Goal: Task Accomplishment & Management: Complete application form

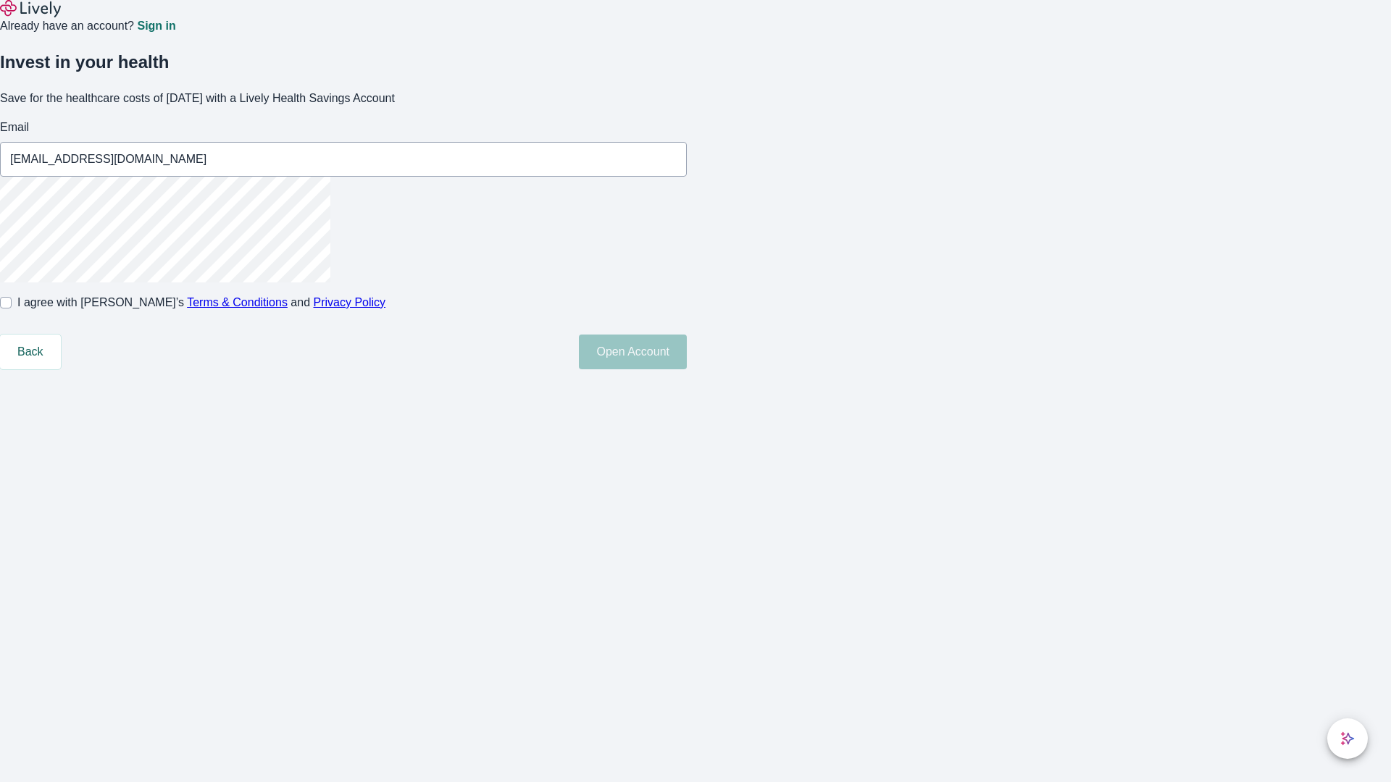
click at [12, 309] on input "I agree with Lively’s Terms & Conditions and Privacy Policy" at bounding box center [6, 303] width 12 height 12
checkbox input "true"
click at [687, 369] on button "Open Account" at bounding box center [633, 352] width 108 height 35
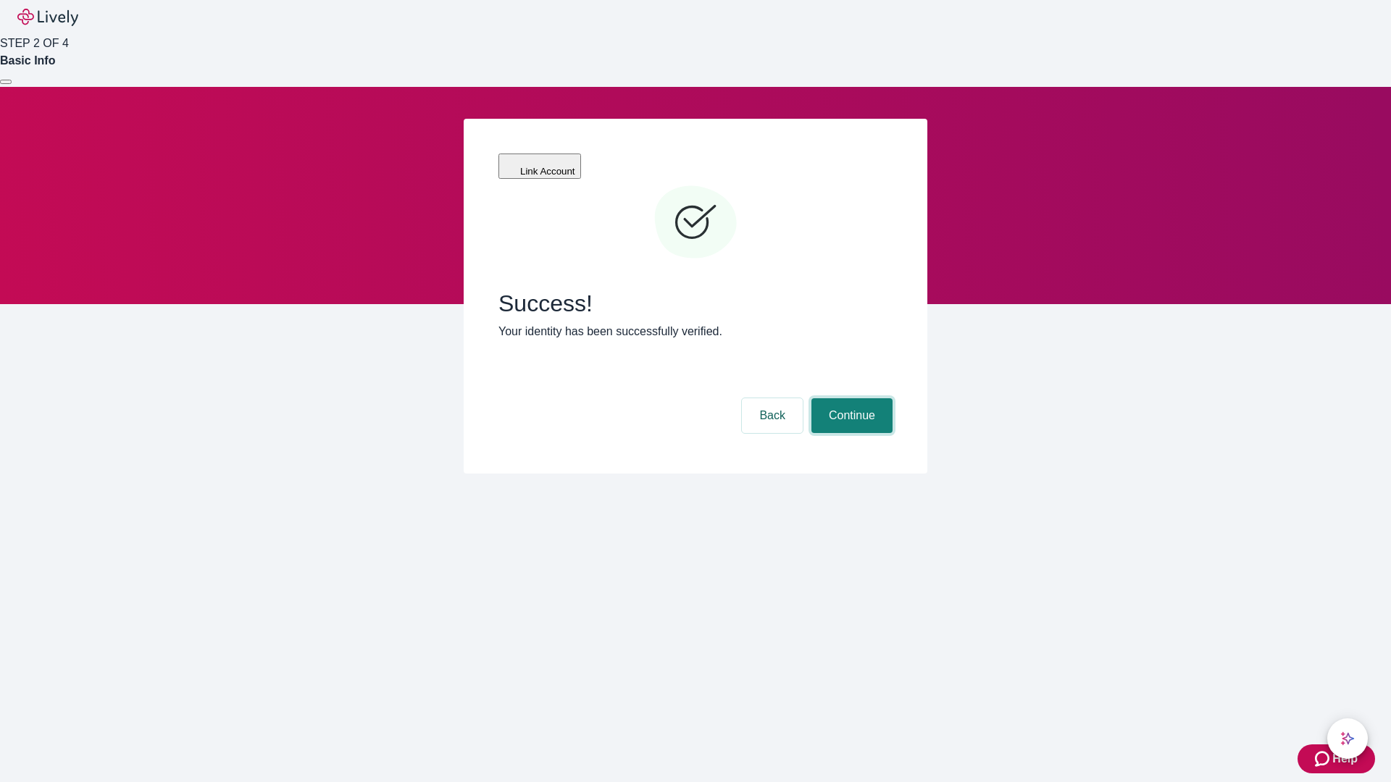
click at [850, 398] on button "Continue" at bounding box center [851, 415] width 81 height 35
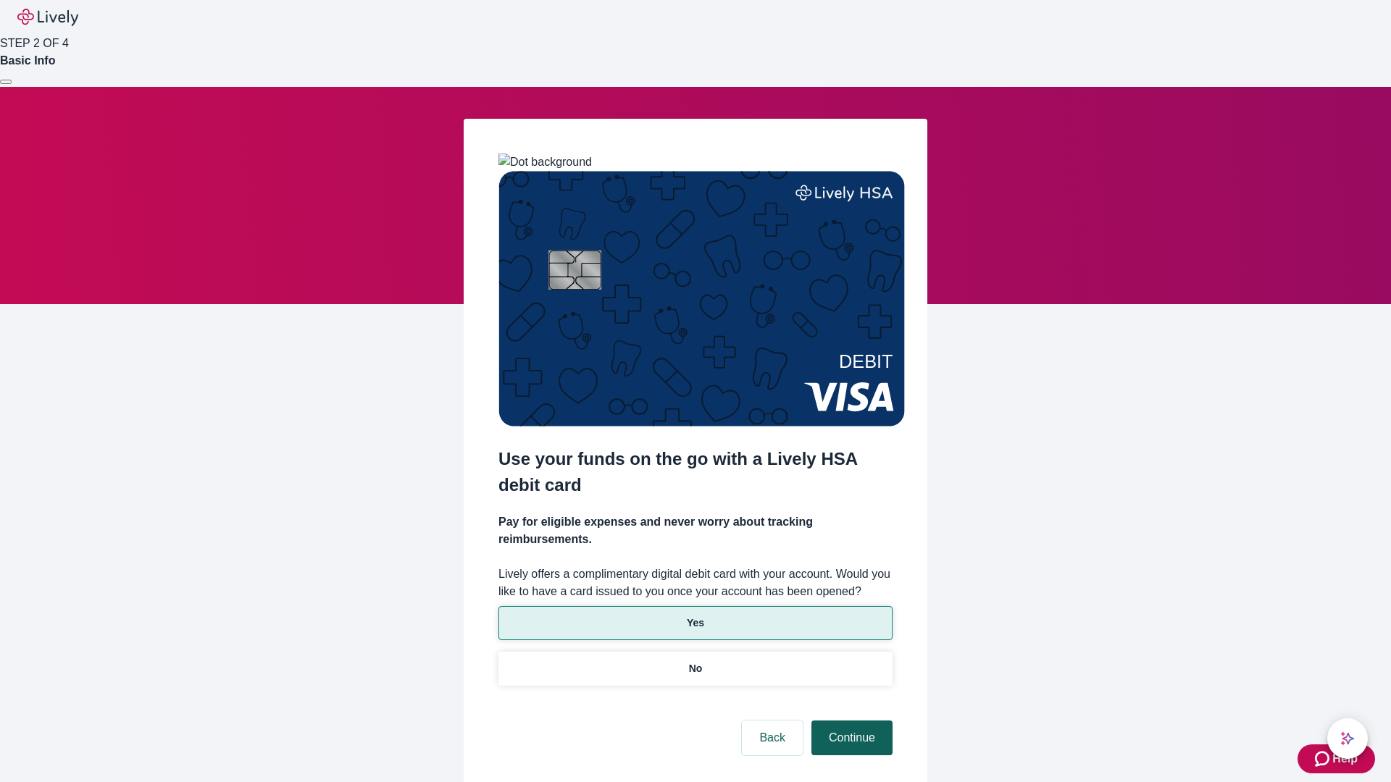
click at [695, 616] on p "Yes" at bounding box center [695, 623] width 17 height 15
click at [850, 721] on button "Continue" at bounding box center [851, 738] width 81 height 35
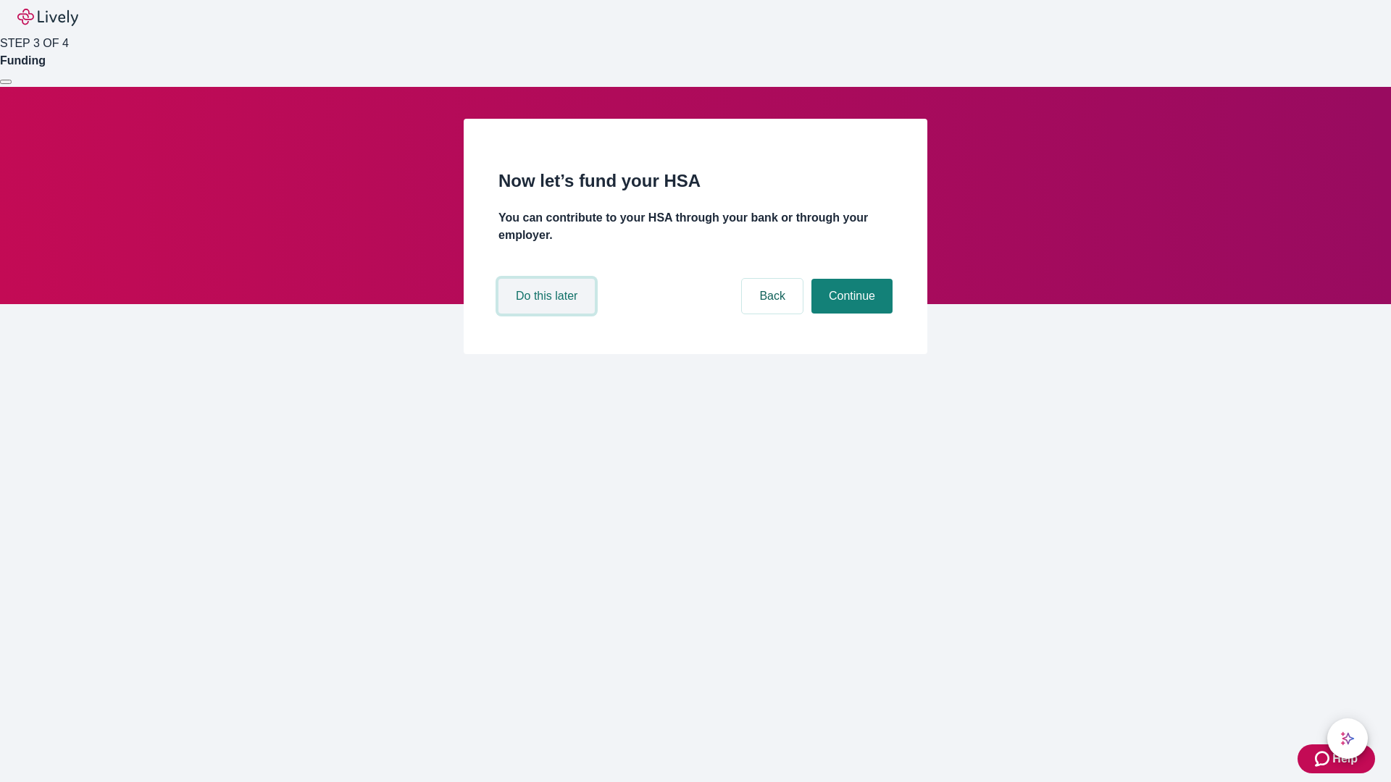
click at [548, 314] on button "Do this later" at bounding box center [546, 296] width 96 height 35
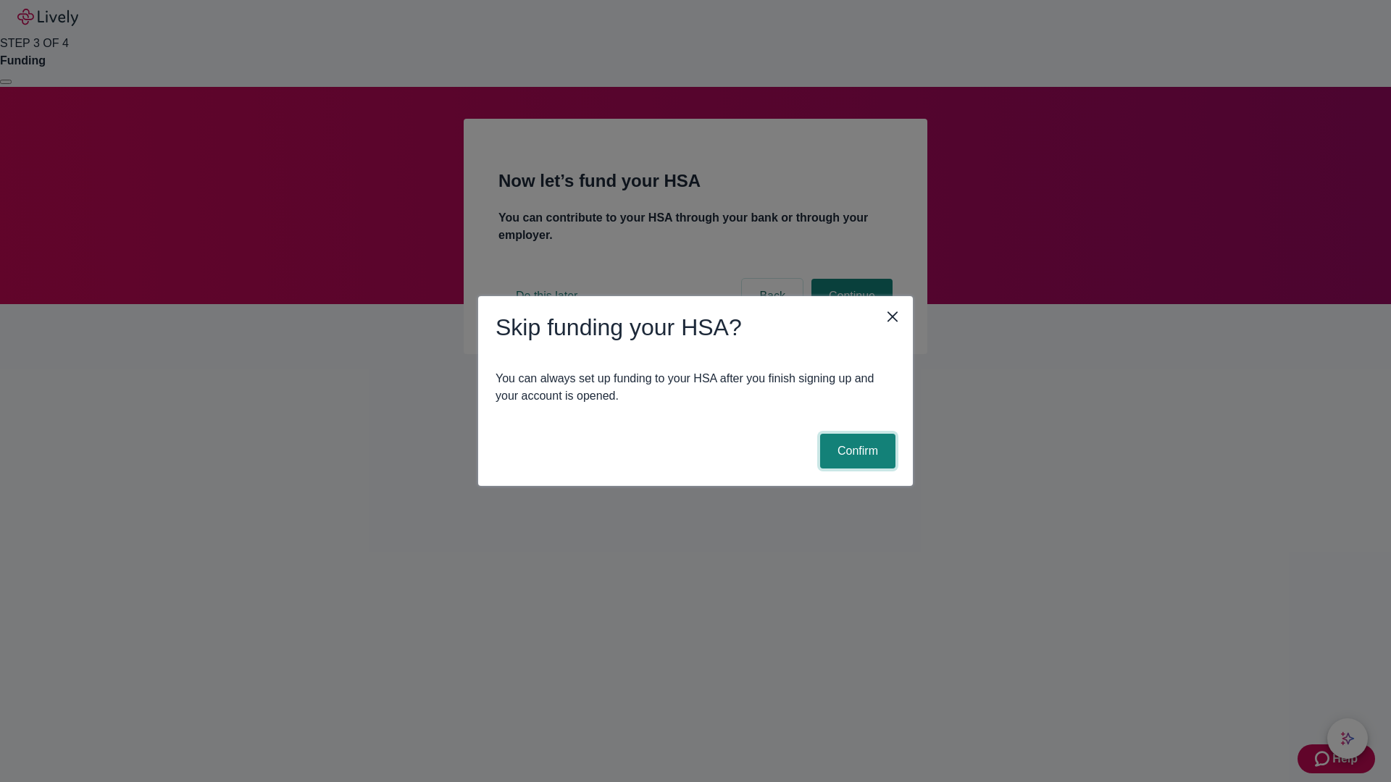
click at [856, 451] on button "Confirm" at bounding box center [857, 451] width 75 height 35
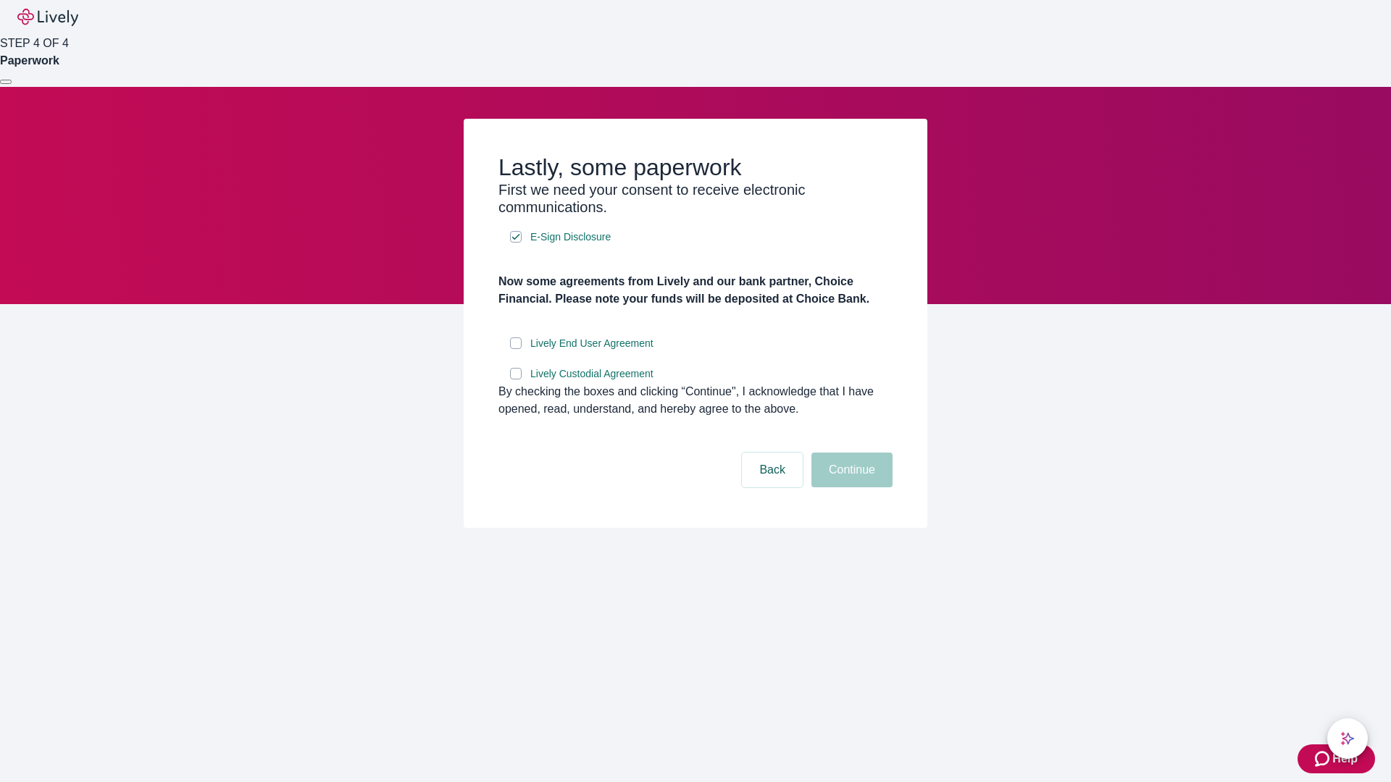
click at [516, 349] on input "Lively End User Agreement" at bounding box center [516, 344] width 12 height 12
checkbox input "true"
click at [516, 380] on input "Lively Custodial Agreement" at bounding box center [516, 374] width 12 height 12
checkbox input "true"
click at [850, 488] on button "Continue" at bounding box center [851, 470] width 81 height 35
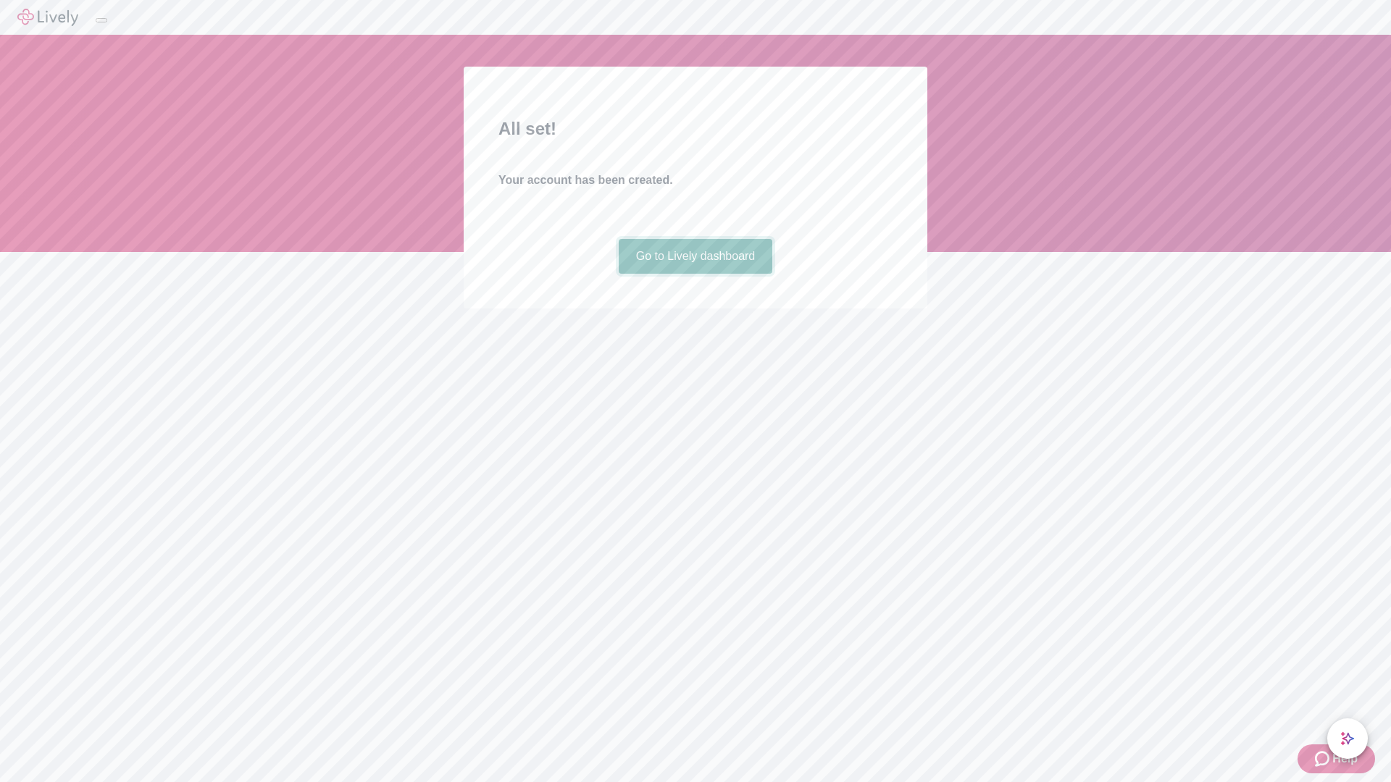
click at [695, 274] on link "Go to Lively dashboard" at bounding box center [696, 256] width 154 height 35
